Goal: Transaction & Acquisition: Subscribe to service/newsletter

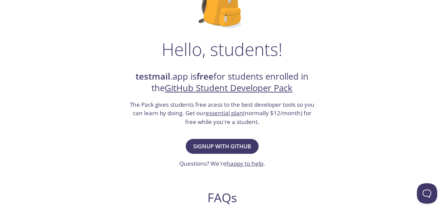
scroll to position [77, 0]
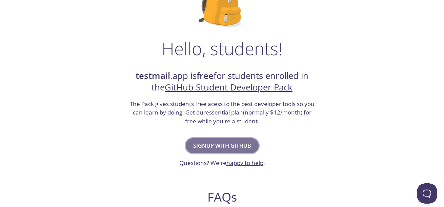
click at [215, 145] on span "Signup with GitHub" at bounding box center [222, 145] width 58 height 9
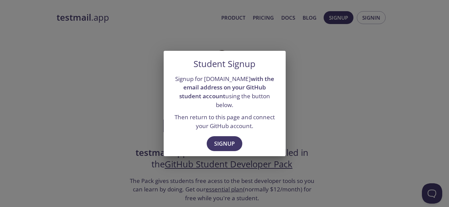
click at [346, 103] on div "Student Signup Signup for testmail.app with the email address on your GitHub st…" at bounding box center [224, 103] width 449 height 207
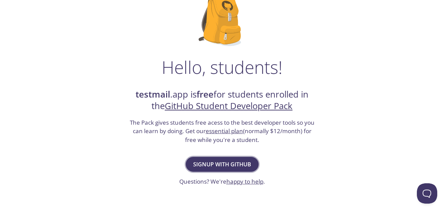
click at [223, 158] on button "Signup with GitHub" at bounding box center [222, 164] width 73 height 15
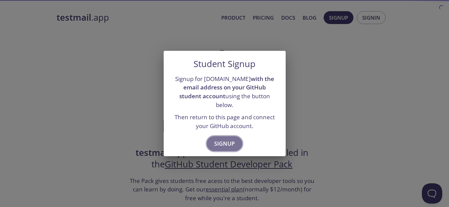
click at [223, 139] on span "Signup" at bounding box center [224, 143] width 21 height 9
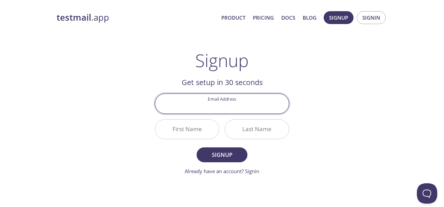
click at [231, 105] on input "Email Address" at bounding box center [221, 103] width 133 height 19
type input "[EMAIL_ADDRESS][DOMAIN_NAME]"
click at [193, 137] on input "First Name" at bounding box center [187, 129] width 64 height 19
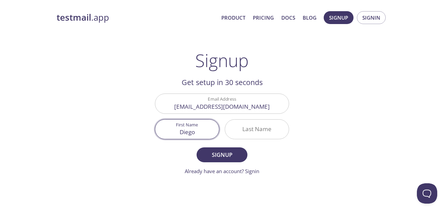
type input "Diego"
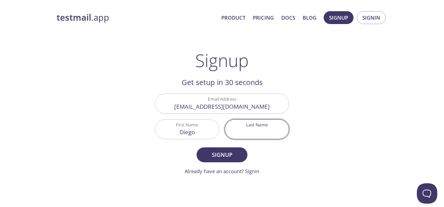
click at [251, 126] on input "Last Name" at bounding box center [257, 129] width 64 height 19
type input "Chancafe"
click at [289, 144] on main "Signup Get setup in 30 seconds Email Address diegoamirch@gmail.com First Name D…" at bounding box center [222, 112] width 150 height 125
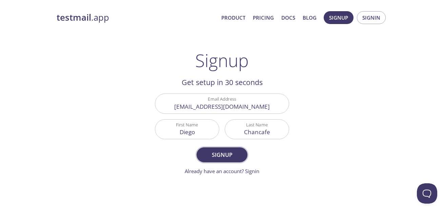
click at [227, 150] on span "Signup" at bounding box center [222, 154] width 36 height 9
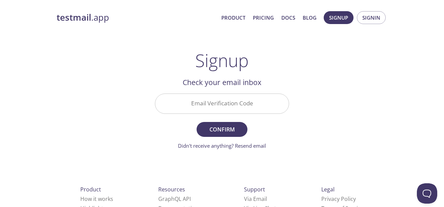
click at [218, 90] on div "Check your email inbox Email Verification Code Confirm Didn't receive anything?…" at bounding box center [222, 113] width 134 height 73
click at [223, 99] on input "Email Verification Code" at bounding box center [221, 103] width 133 height 19
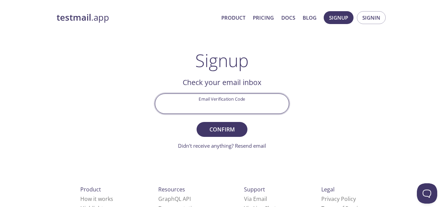
paste input "ZTC5PN8"
type input "ZTC5PN8"
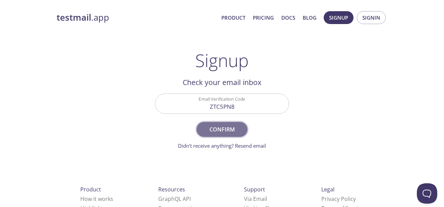
click at [232, 133] on span "Confirm" at bounding box center [222, 129] width 36 height 9
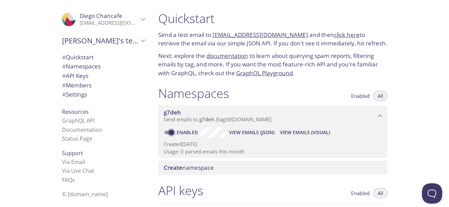
click at [173, 133] on input "Enabled" at bounding box center [171, 132] width 24 height 8
click at [167, 133] on input "Disabled" at bounding box center [166, 132] width 24 height 8
drag, startPoint x: 448, startPoint y: 54, endPoint x: 445, endPoint y: 44, distance: 10.1
click at [445, 44] on div "Quickstart Send a test email to [EMAIL_ADDRESS][DOMAIN_NAME] and then click her…" at bounding box center [301, 103] width 296 height 207
click at [400, 62] on div "Quickstart Send a test email to [EMAIL_ADDRESS][DOMAIN_NAME] and then click her…" at bounding box center [301, 103] width 296 height 207
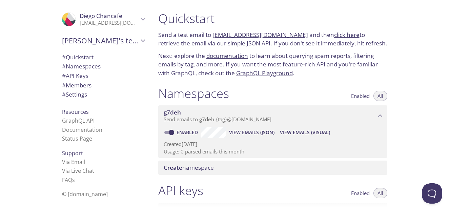
click at [448, 28] on div "Quickstart Send a test email to [EMAIL_ADDRESS][DOMAIN_NAME] and then click her…" at bounding box center [301, 103] width 296 height 207
drag, startPoint x: 448, startPoint y: 28, endPoint x: 448, endPoint y: 34, distance: 6.4
click at [448, 34] on div "Quickstart Send a test email to [EMAIL_ADDRESS][DOMAIN_NAME] and then click her…" at bounding box center [301, 103] width 296 height 207
click at [432, 46] on div "Quickstart Send a test email to [EMAIL_ADDRESS][DOMAIN_NAME] and then click her…" at bounding box center [301, 103] width 296 height 207
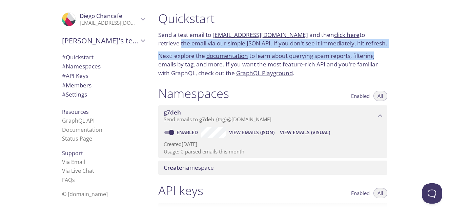
drag, startPoint x: 448, startPoint y: 33, endPoint x: 448, endPoint y: 51, distance: 18.0
click at [448, 51] on div "Quickstart Send a test email to [EMAIL_ADDRESS][DOMAIN_NAME] and then click her…" at bounding box center [301, 103] width 296 height 207
click at [405, 56] on div "Quickstart Send a test email to [EMAIL_ADDRESS][DOMAIN_NAME] and then click her…" at bounding box center [301, 103] width 296 height 207
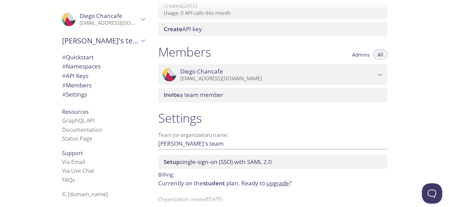
scroll to position [275, 0]
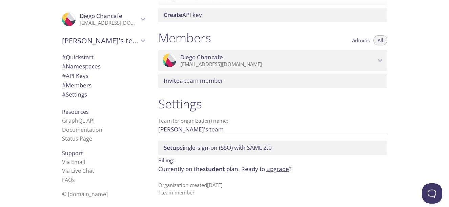
click at [448, 139] on div "Quickstart Send a test email to [EMAIL_ADDRESS][DOMAIN_NAME] and then click her…" at bounding box center [301, 103] width 296 height 207
drag, startPoint x: 448, startPoint y: 154, endPoint x: 447, endPoint y: 125, distance: 29.9
click at [448, 130] on div "Quickstart Send a test email to [EMAIL_ADDRESS][DOMAIN_NAME] and then click her…" at bounding box center [301, 103] width 296 height 207
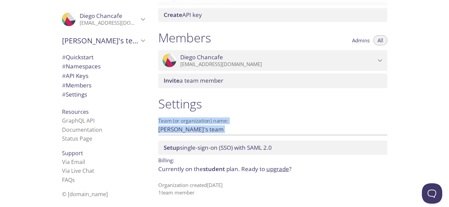
drag, startPoint x: 448, startPoint y: 137, endPoint x: 448, endPoint y: 97, distance: 40.3
click at [448, 97] on div "Quickstart Send a test email to [EMAIL_ADDRESS][DOMAIN_NAME] and then click her…" at bounding box center [301, 103] width 296 height 207
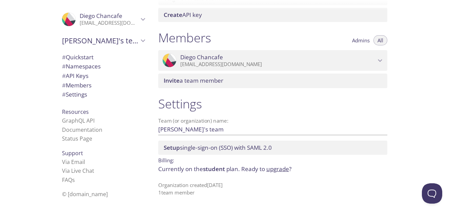
click at [420, 62] on div "Quickstart Send a test email to [EMAIL_ADDRESS][DOMAIN_NAME] and then click her…" at bounding box center [301, 103] width 296 height 207
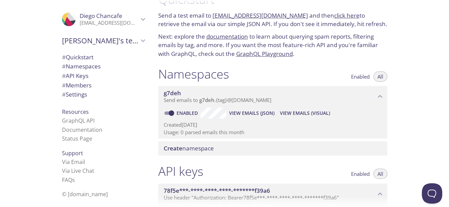
scroll to position [18, 0]
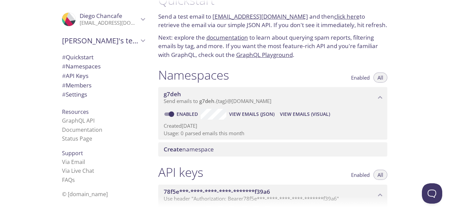
click at [295, 116] on span "View Emails (Visual)" at bounding box center [305, 114] width 50 height 8
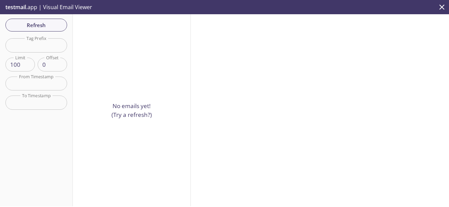
click at [41, 42] on input "text" at bounding box center [36, 45] width 62 height 14
click at [37, 36] on div "Refresh Filters Tag Prefix Tag Prefix Limit 100 Limit Offset 0 Offset From Time…" at bounding box center [36, 110] width 73 height 192
click at [33, 23] on span "Refresh" at bounding box center [36, 25] width 51 height 9
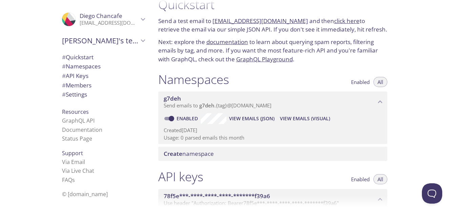
scroll to position [2, 0]
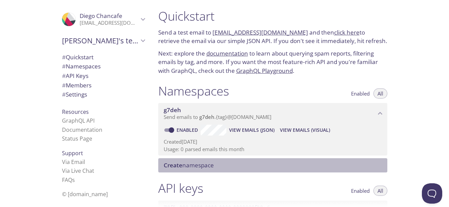
click at [193, 169] on span "Create namespace" at bounding box center [189, 165] width 50 height 8
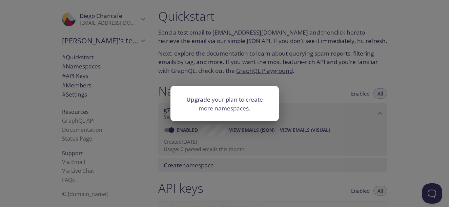
click at [222, 59] on div "Upgrade your plan to create more namespaces." at bounding box center [224, 103] width 449 height 207
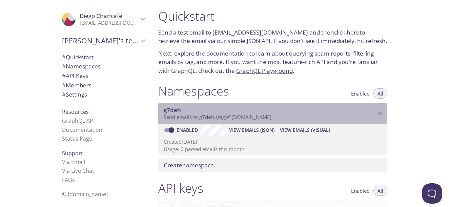
click at [174, 113] on span "g7deh" at bounding box center [172, 110] width 17 height 8
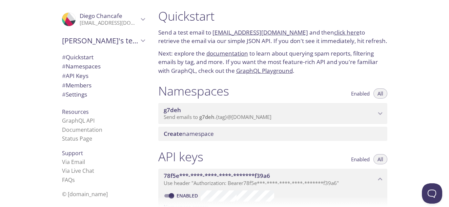
click at [184, 114] on span "Send emails to g7deh . {tag} @[DOMAIN_NAME]" at bounding box center [218, 116] width 108 height 7
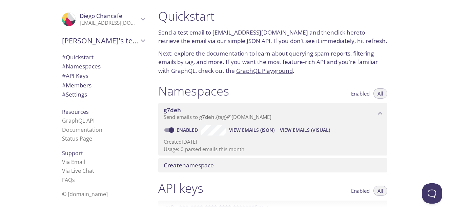
click at [172, 130] on input "Enabled" at bounding box center [171, 130] width 24 height 8
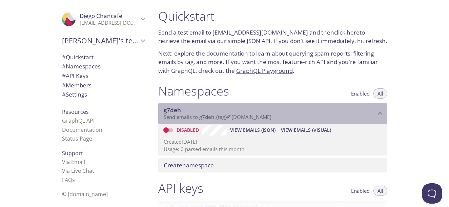
click at [172, 109] on span "g7deh" at bounding box center [172, 110] width 17 height 8
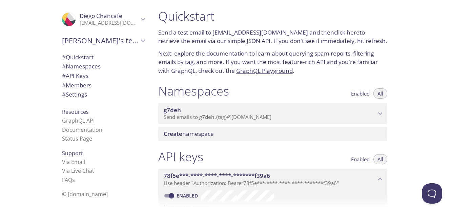
click at [194, 114] on span "Send emails to g7deh . {tag} @[DOMAIN_NAME]" at bounding box center [218, 116] width 108 height 7
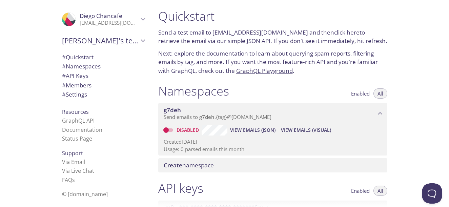
drag, startPoint x: 448, startPoint y: 48, endPoint x: 448, endPoint y: 54, distance: 5.1
click at [448, 54] on div "Quickstart Send a test email to [EMAIL_ADDRESS][DOMAIN_NAME] and then click her…" at bounding box center [301, 103] width 296 height 207
click at [336, 33] on link "click here" at bounding box center [346, 32] width 25 height 8
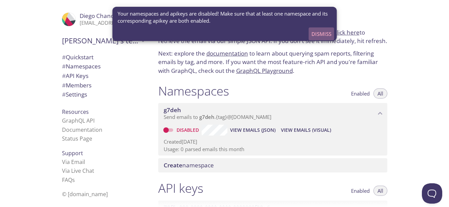
click at [316, 34] on span "Dismiss" at bounding box center [321, 33] width 20 height 9
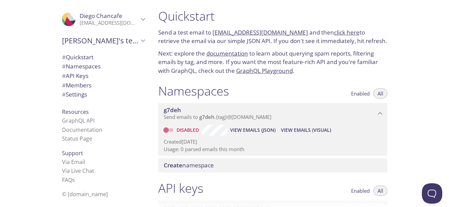
click at [171, 128] on input "Disabled" at bounding box center [166, 130] width 24 height 8
checkbox input "true"
click at [334, 34] on link "click here" at bounding box center [346, 32] width 25 height 8
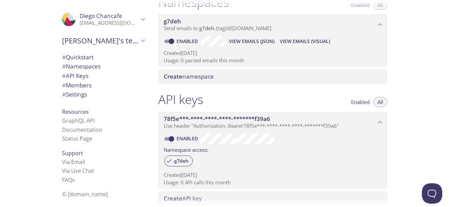
scroll to position [92, 0]
drag, startPoint x: 180, startPoint y: 162, endPoint x: 208, endPoint y: 163, distance: 28.5
click at [208, 163] on div "g7deh" at bounding box center [273, 160] width 218 height 15
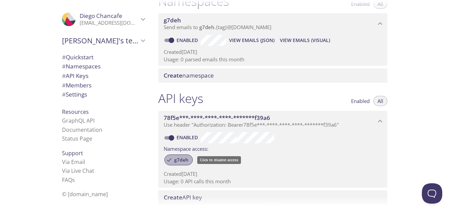
click at [178, 156] on div "g7deh" at bounding box center [178, 159] width 28 height 11
click at [181, 160] on span "g7deh" at bounding box center [181, 160] width 22 height 6
drag, startPoint x: 448, startPoint y: 99, endPoint x: 448, endPoint y: 125, distance: 26.4
click at [448, 125] on div "Quickstart Send a test email to [EMAIL_ADDRESS][DOMAIN_NAME] and then click her…" at bounding box center [301, 103] width 296 height 207
drag, startPoint x: 448, startPoint y: 107, endPoint x: 448, endPoint y: 113, distance: 6.1
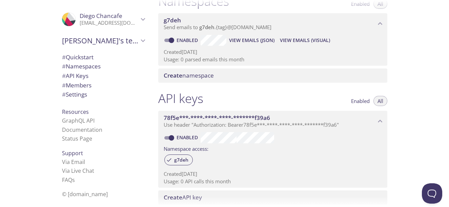
click at [448, 113] on div "Quickstart Send a test email to [EMAIL_ADDRESS][DOMAIN_NAME] and then click her…" at bounding box center [301, 103] width 296 height 207
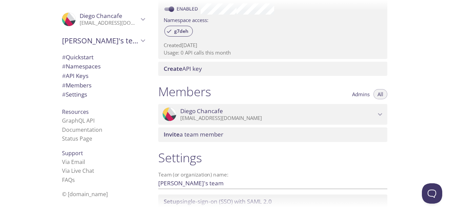
scroll to position [235, 0]
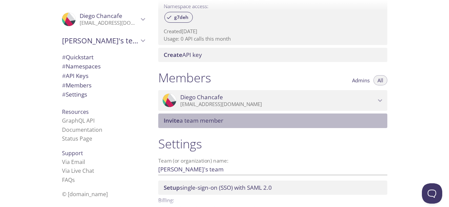
click at [265, 124] on span "Invite a team member" at bounding box center [274, 120] width 221 height 7
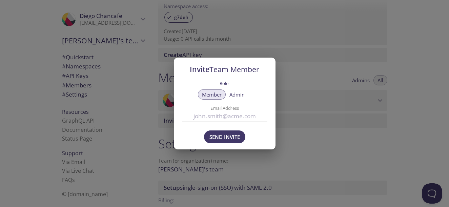
click at [238, 95] on span "Admin" at bounding box center [236, 95] width 15 height 0
click at [211, 95] on span "Member" at bounding box center [212, 95] width 20 height 0
click at [399, 146] on div "Invite Team Member Role Member Admin Email Address Send Invite" at bounding box center [224, 103] width 449 height 207
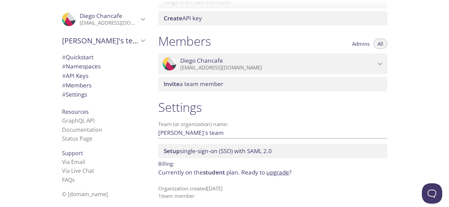
scroll to position [275, 0]
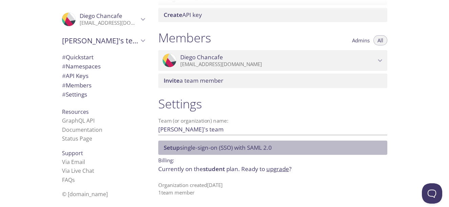
click at [196, 150] on span "Setup single-sign-on (SSO) with SAML 2.0" at bounding box center [218, 148] width 108 height 8
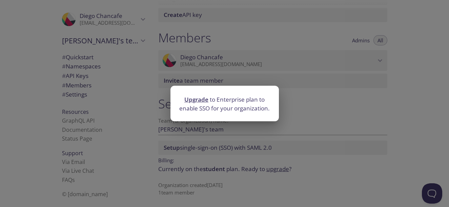
click at [373, 121] on div "Upgrade to Enterprise plan to enable SSO for your organization." at bounding box center [224, 103] width 449 height 207
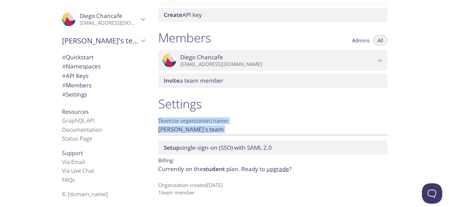
drag, startPoint x: 448, startPoint y: 143, endPoint x: 448, endPoint y: 78, distance: 65.4
click at [448, 78] on div "Quickstart Send a test email to [EMAIL_ADDRESS][DOMAIN_NAME] and then click her…" at bounding box center [301, 103] width 296 height 207
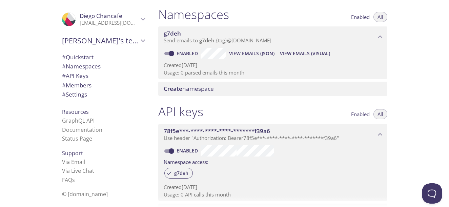
scroll to position [58, 0]
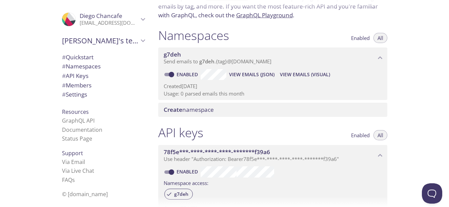
click at [428, 92] on div "Quickstart Send a test email to [EMAIL_ADDRESS][DOMAIN_NAME] and then click her…" at bounding box center [301, 103] width 296 height 207
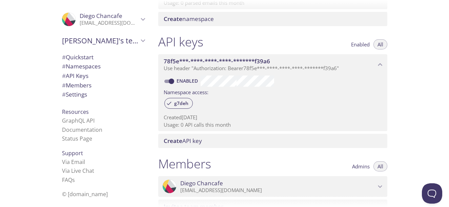
scroll to position [151, 0]
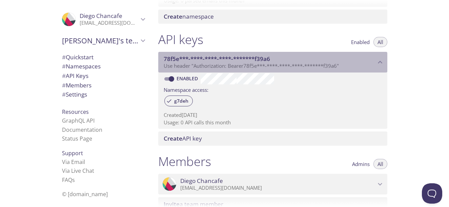
click at [374, 63] on p "Use header "Authorization: Bearer 78f5e***-****-****-****-*******f39a6 "" at bounding box center [270, 66] width 212 height 7
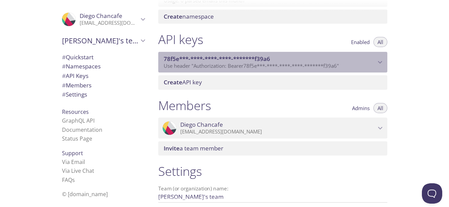
click at [374, 63] on p "Use header "Authorization: Bearer 78f5e***-****-****-****-*******f39a6 "" at bounding box center [270, 66] width 212 height 7
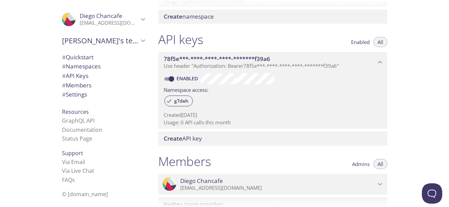
click at [341, 70] on div "78f5e***-****-****-****-*******f39a6 Use header "Authorization: Bearer 78f5e***…" at bounding box center [272, 62] width 229 height 21
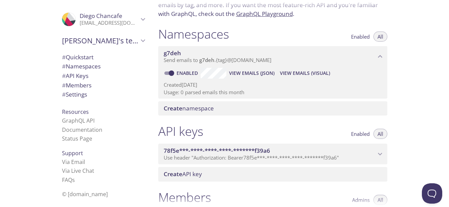
scroll to position [56, 0]
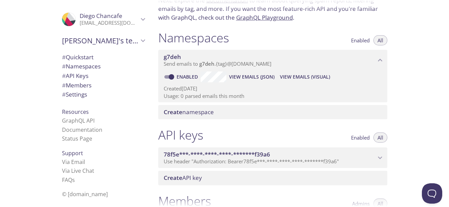
click at [365, 40] on span "Enabled" at bounding box center [360, 40] width 19 height 0
click at [378, 40] on span "All" at bounding box center [380, 40] width 6 height 0
